Goal: Task Accomplishment & Management: Manage account settings

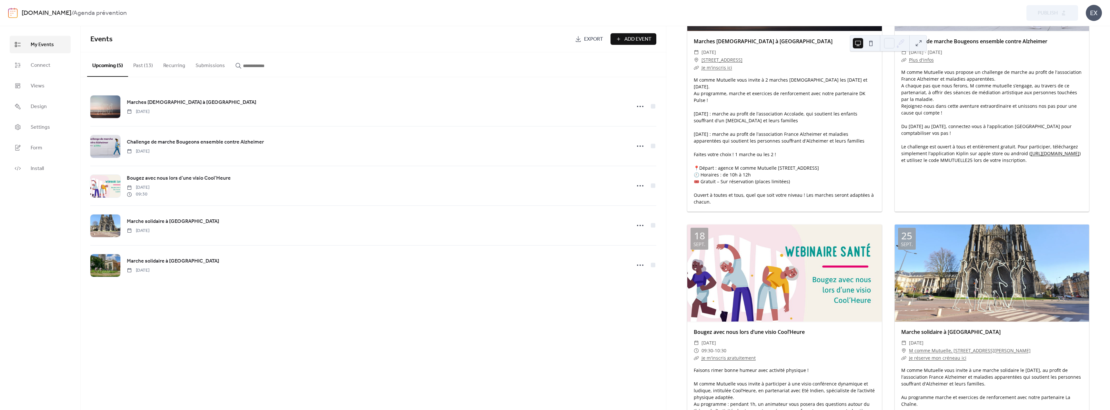
scroll to position [32, 0]
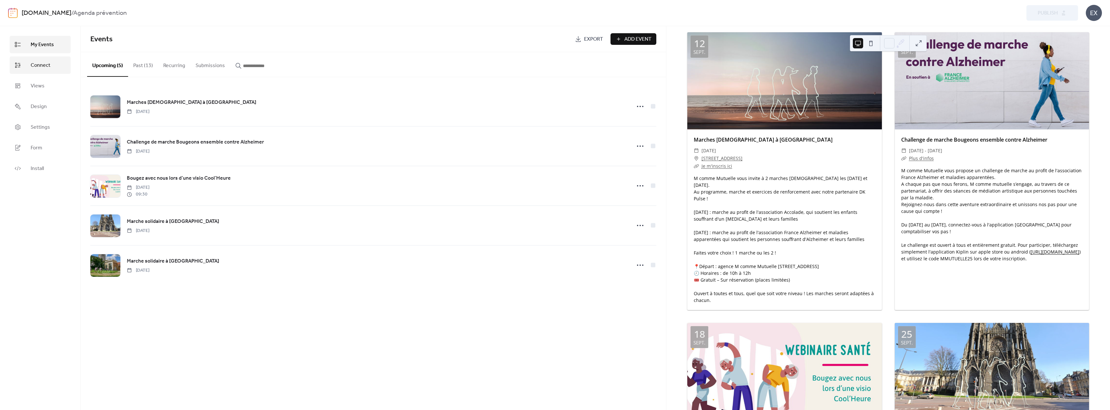
click at [53, 68] on link "Connect" at bounding box center [40, 64] width 61 height 17
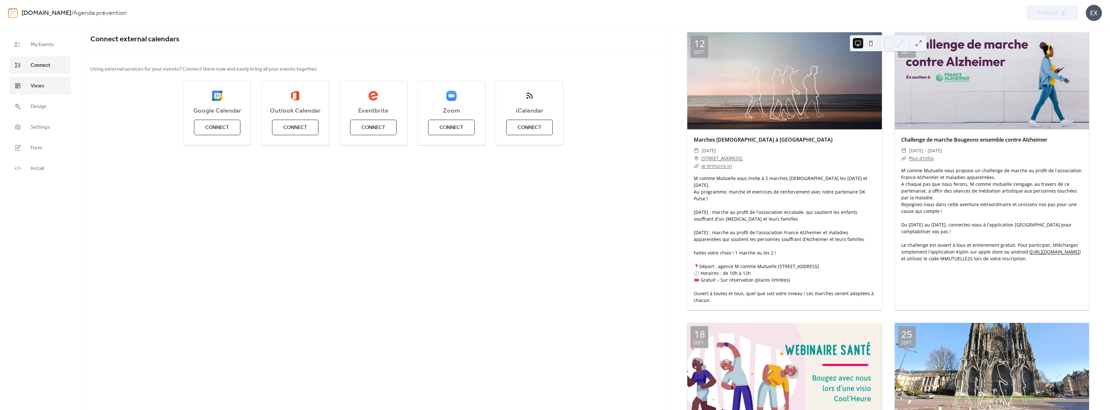
click at [53, 83] on link "Views" at bounding box center [40, 85] width 61 height 17
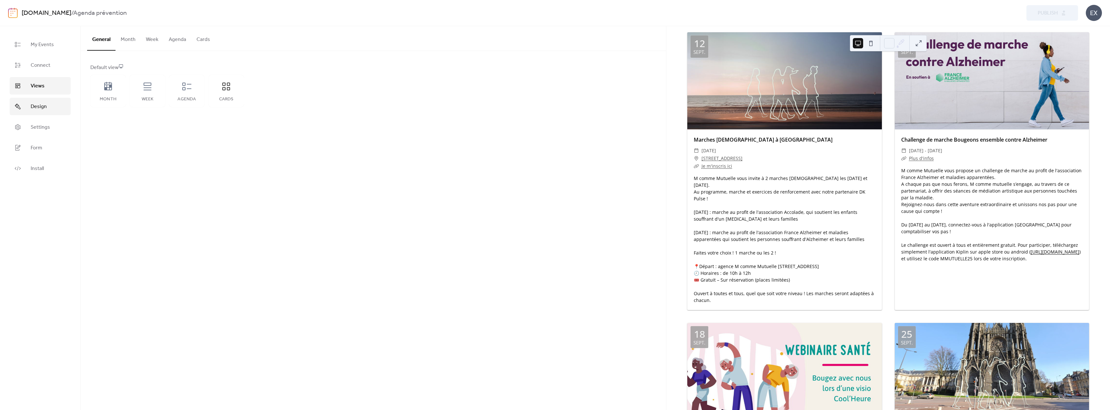
click at [34, 113] on link "Design" at bounding box center [40, 106] width 61 height 17
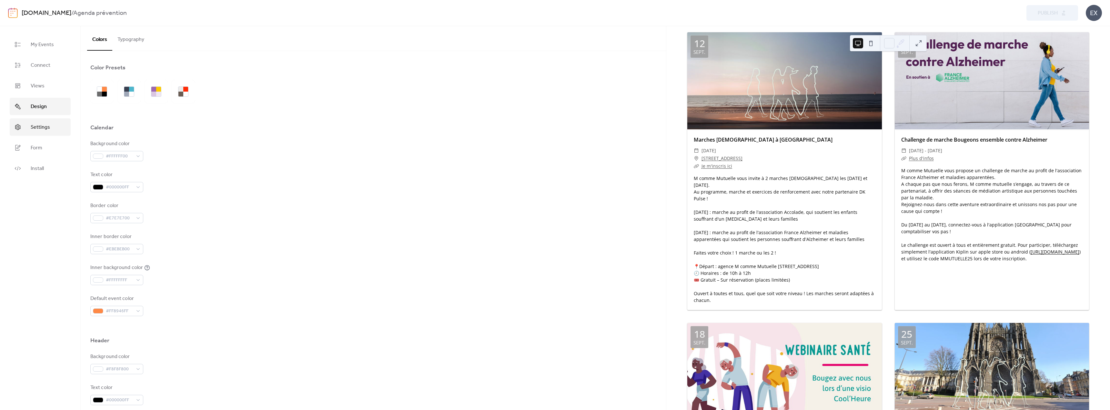
click at [34, 127] on span "Settings" at bounding box center [40, 128] width 19 height 8
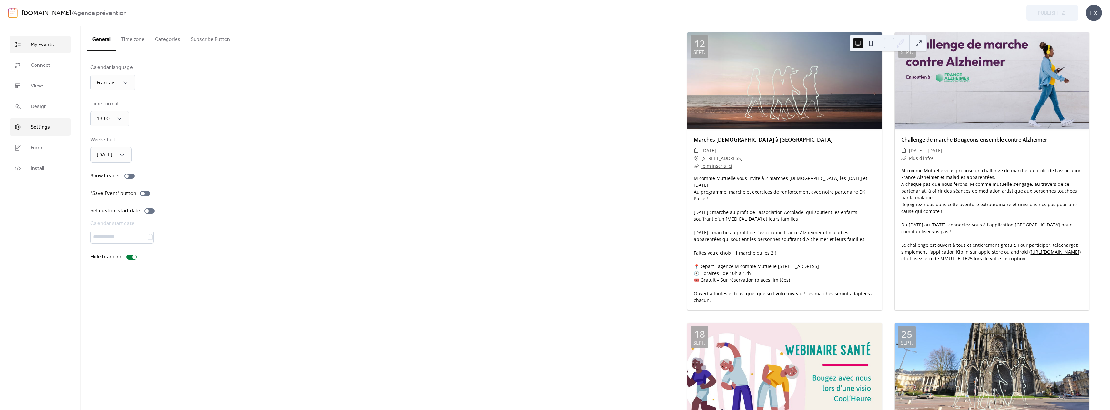
click at [46, 49] on span "My Events" at bounding box center [42, 45] width 23 height 8
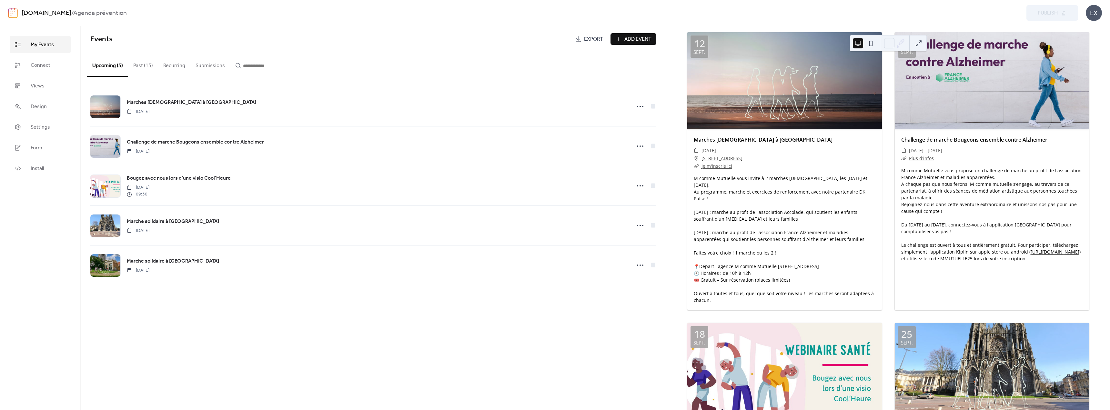
click at [1097, 20] on div "EX" at bounding box center [1094, 13] width 16 height 16
click at [1092, 60] on div "Sign out" at bounding box center [1084, 57] width 36 height 13
